Goal: Transaction & Acquisition: Purchase product/service

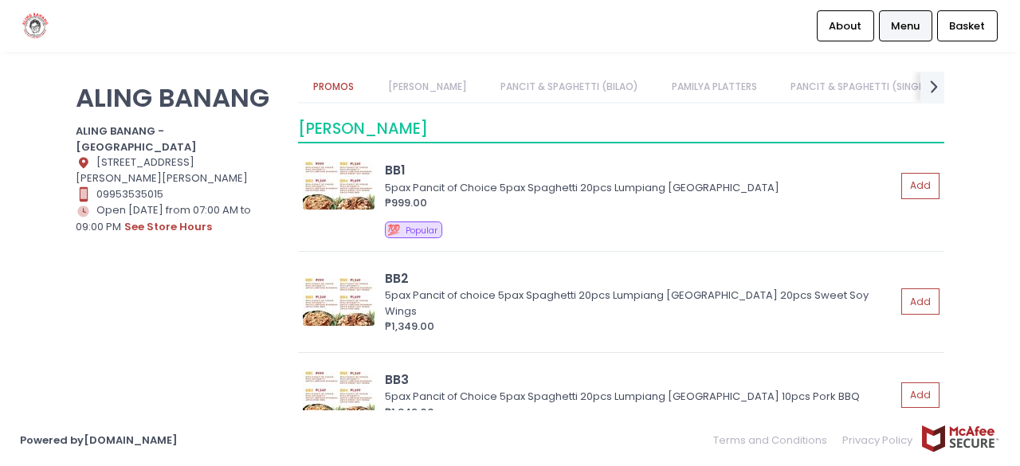
scroll to position [159, 0]
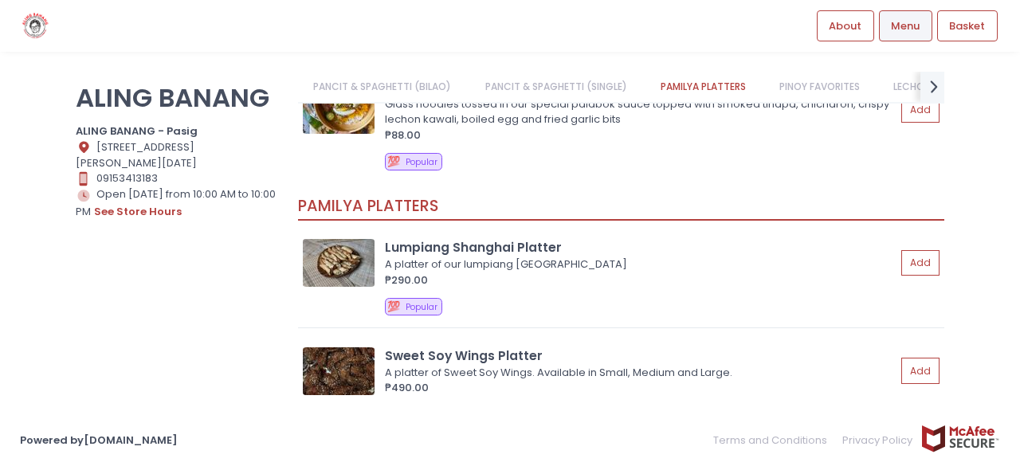
scroll to position [1115, 0]
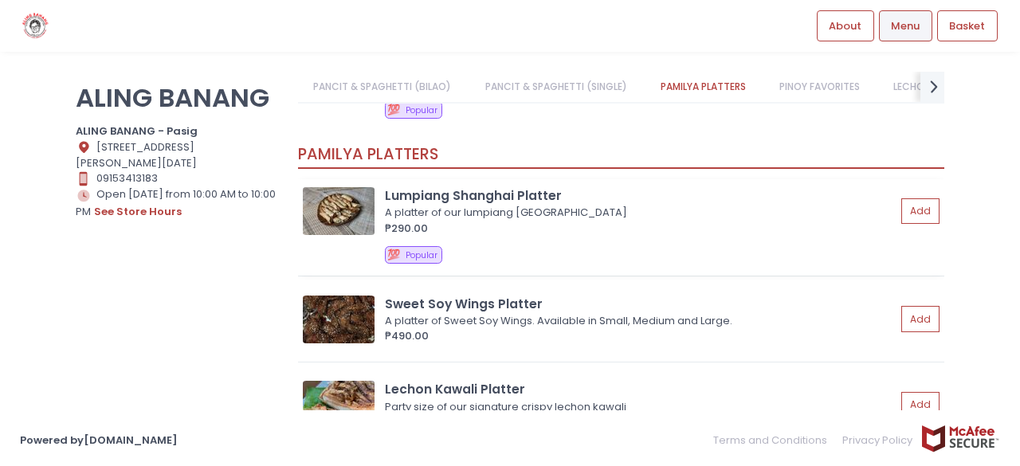
click at [730, 237] on div "₱290.00" at bounding box center [640, 229] width 511 height 16
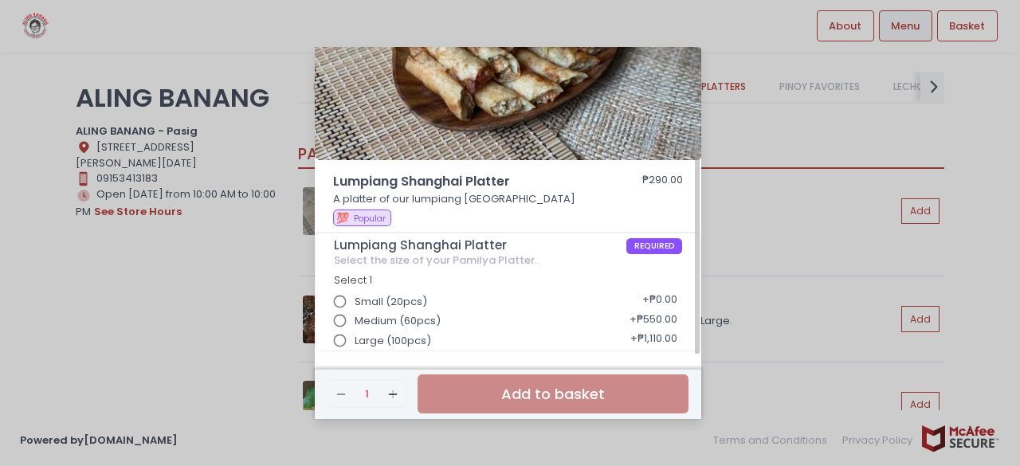
scroll to position [0, 0]
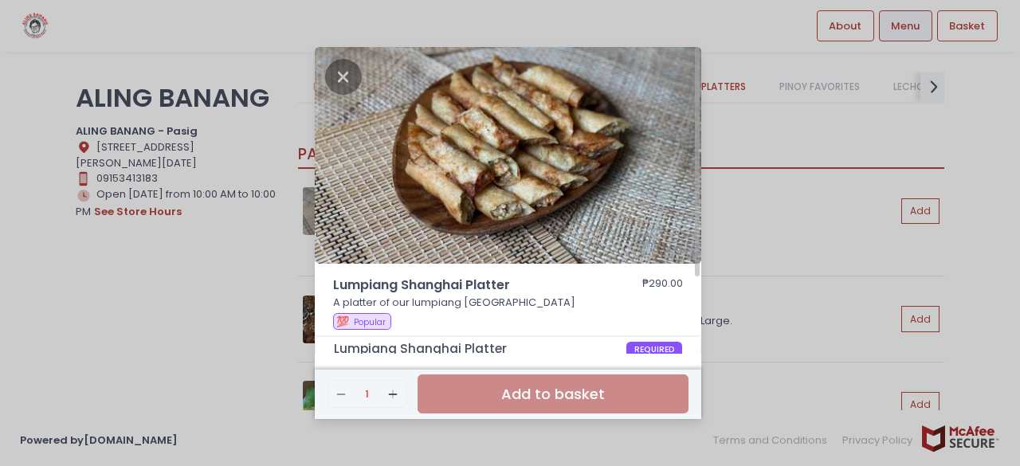
click at [726, 174] on div "Lumpiang Shanghai Platter ₱290.00 A platter of our lumpiang shanghai 💯 Popular …" at bounding box center [510, 233] width 1020 height 466
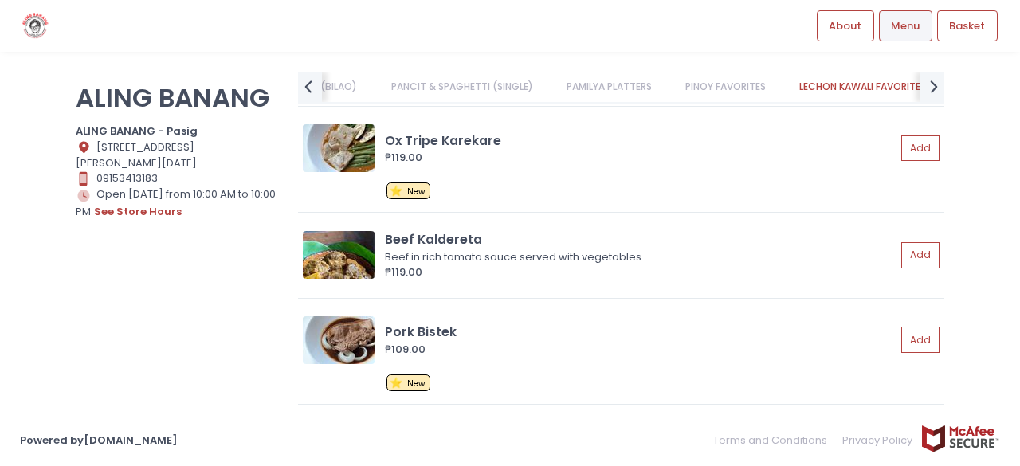
scroll to position [1673, 0]
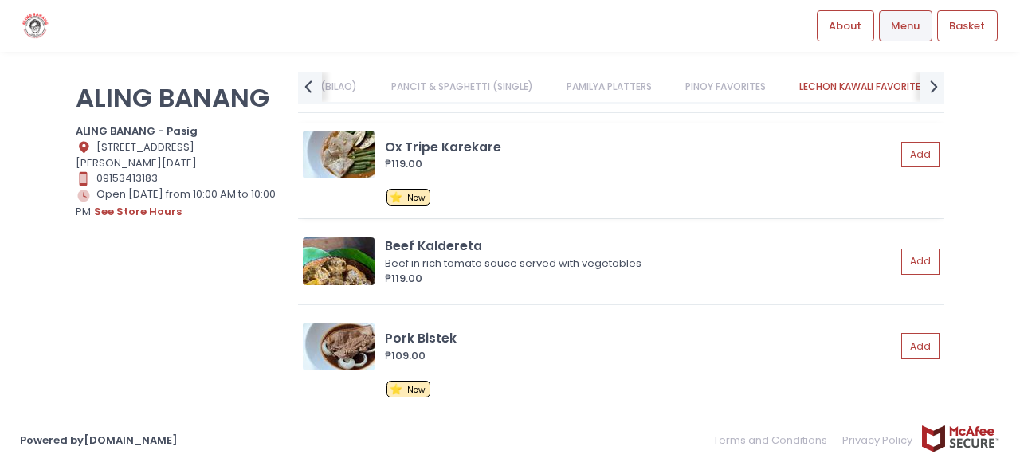
click at [671, 153] on div "Ox Tripe Karekare" at bounding box center [640, 147] width 511 height 18
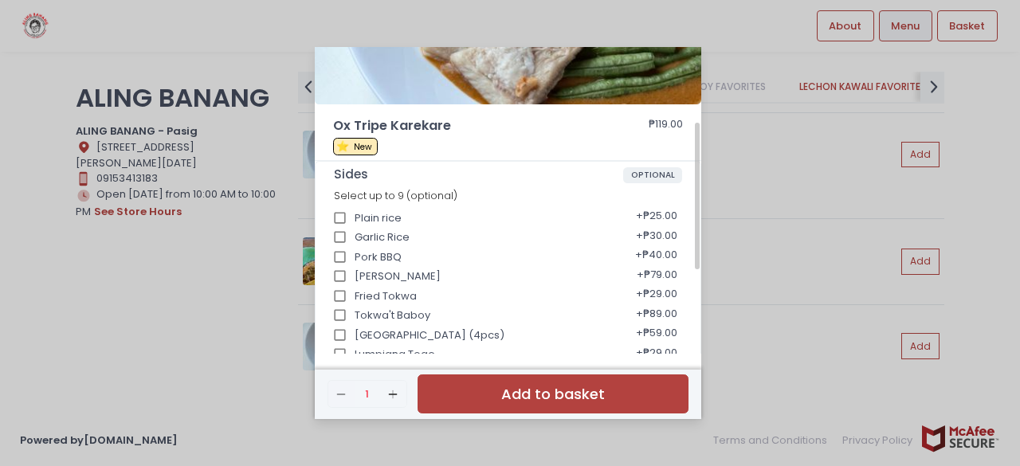
scroll to position [239, 0]
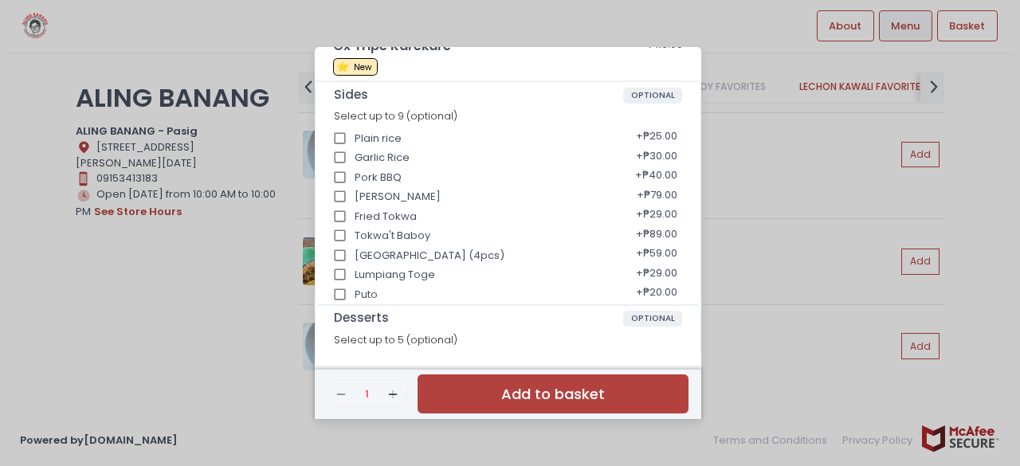
click at [797, 256] on div "Ox Tripe Karekare ₱119.00 ⭐ New Sides OPTIONAL Select up to 9 (optional) Plain …" at bounding box center [510, 233] width 1020 height 466
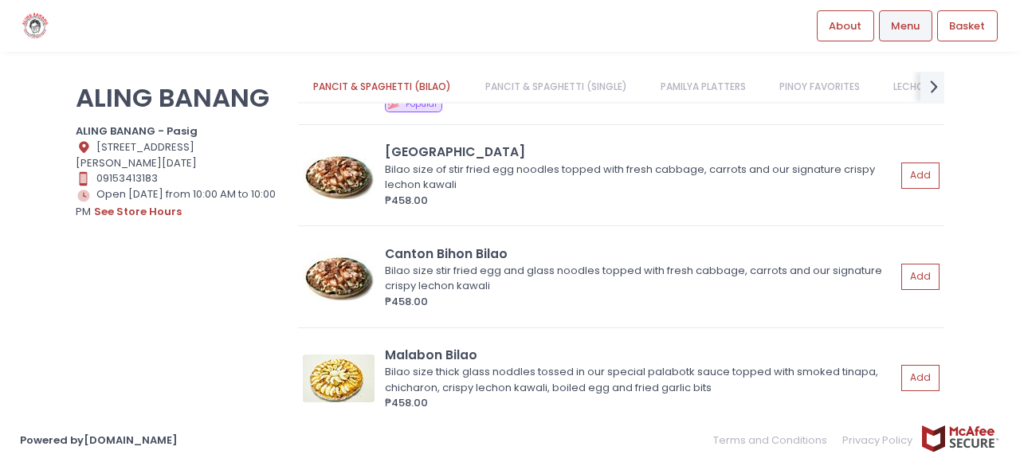
scroll to position [299, 0]
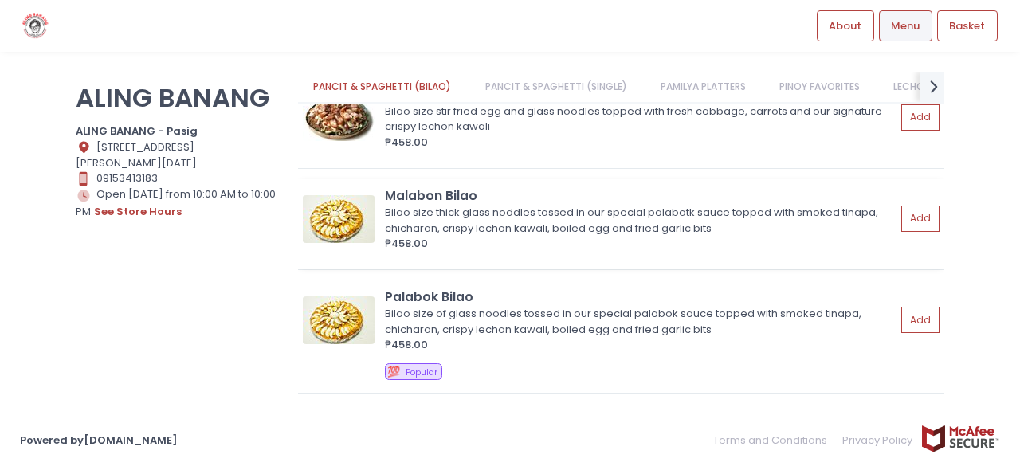
click at [693, 241] on div "₱458.00" at bounding box center [640, 244] width 511 height 16
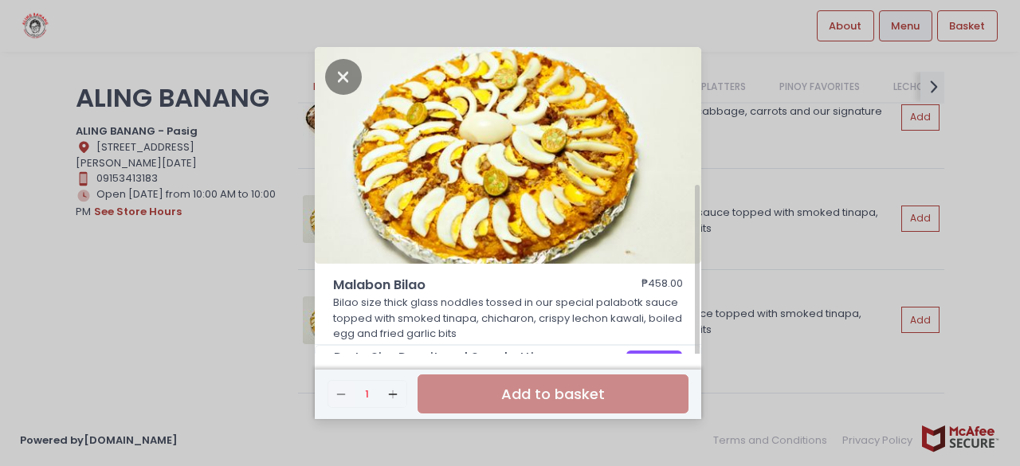
scroll to position [113, 0]
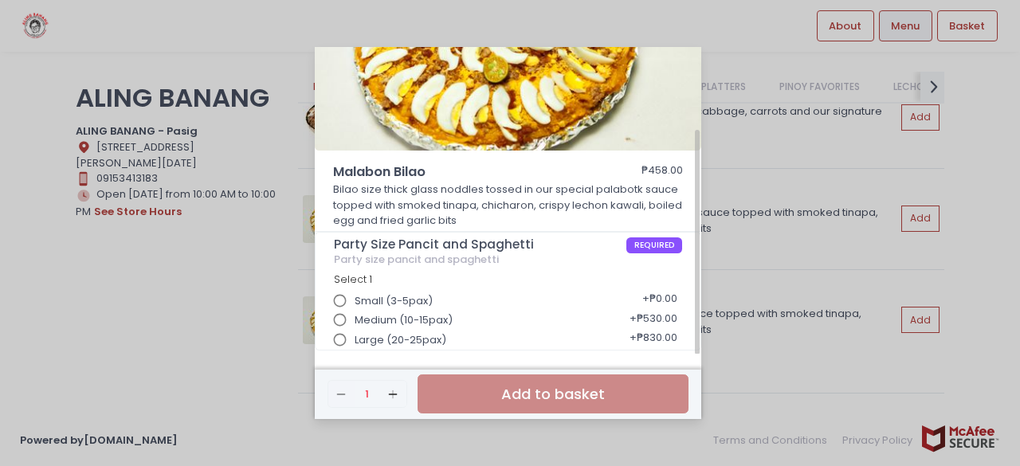
click at [535, 329] on div "Large (20-25pax) + ₱830.00" at bounding box center [508, 335] width 349 height 20
click at [752, 294] on div "Malabon Bilao ₱458.00 Bilao size thick glass noddles tossed in our special pala…" at bounding box center [510, 233] width 1020 height 466
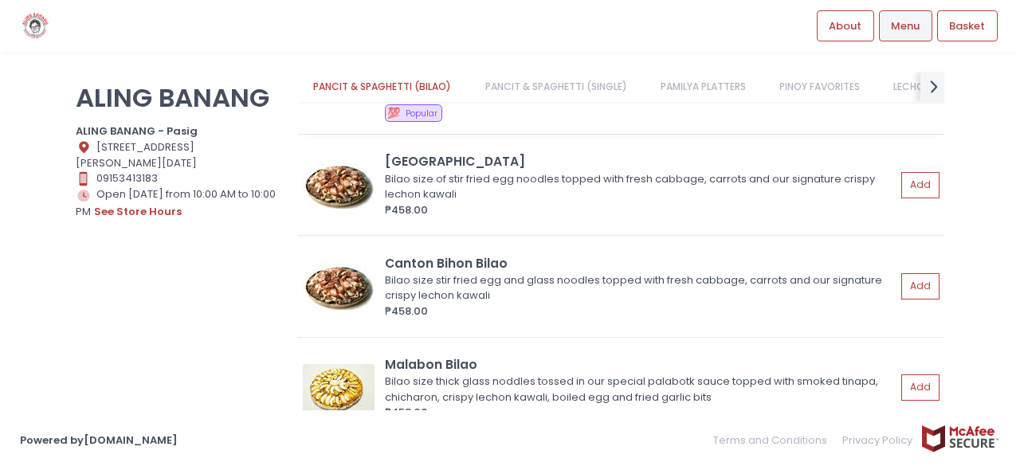
scroll to position [60, 0]
